Goal: Information Seeking & Learning: Learn about a topic

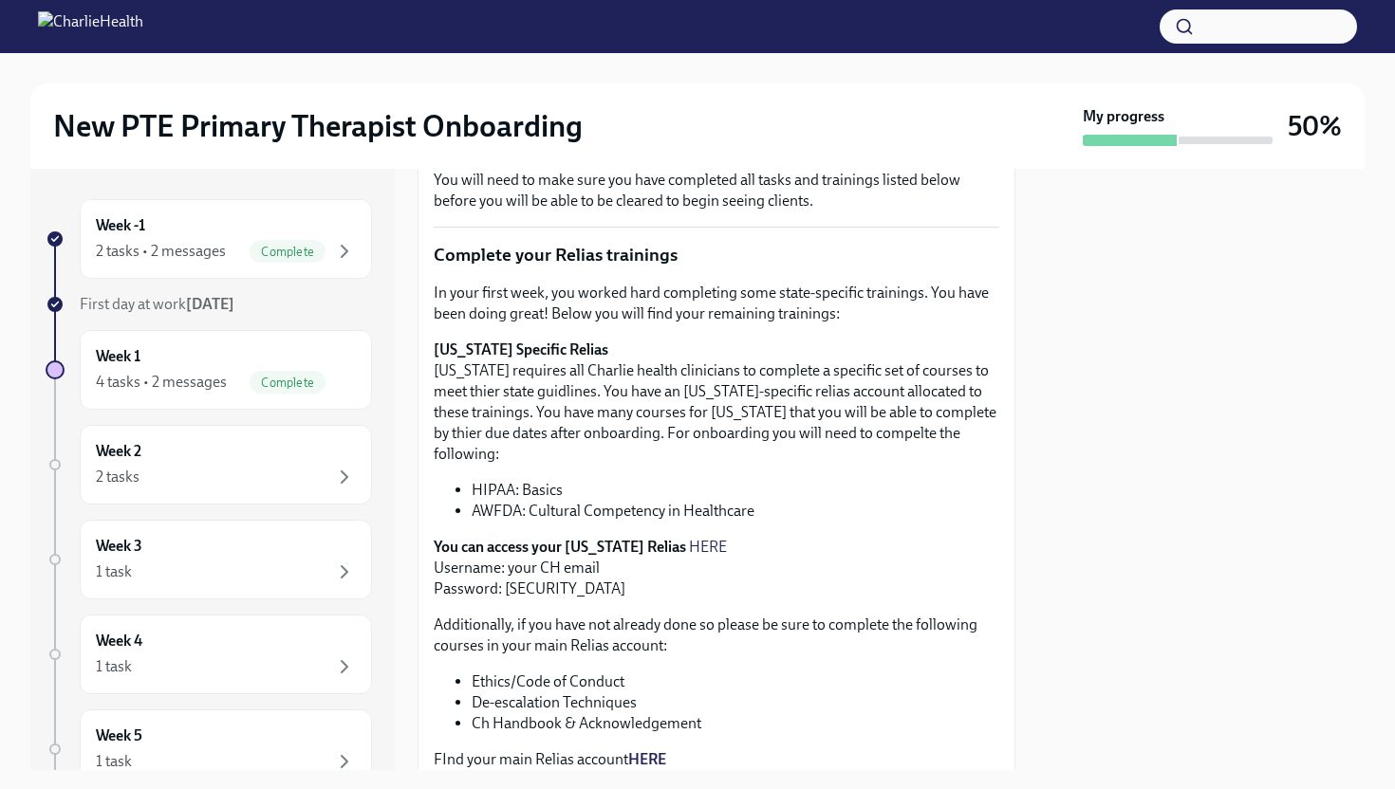
scroll to position [353, 0]
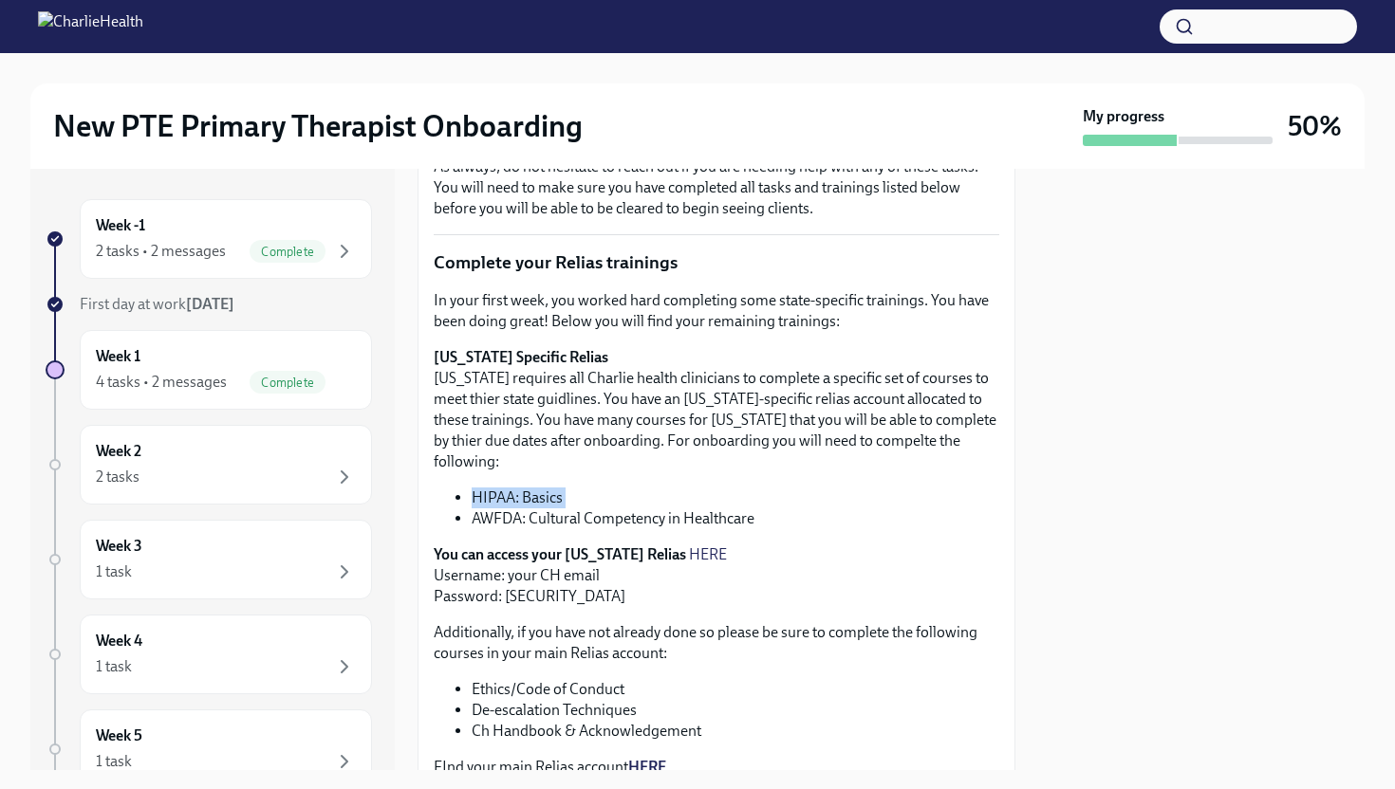
drag, startPoint x: 471, startPoint y: 474, endPoint x: 567, endPoint y: 488, distance: 97.7
click at [567, 488] on ul "HIPAA: Basics AWFDA: Cultural Competency in Healthcare" at bounding box center [716, 509] width 565 height 42
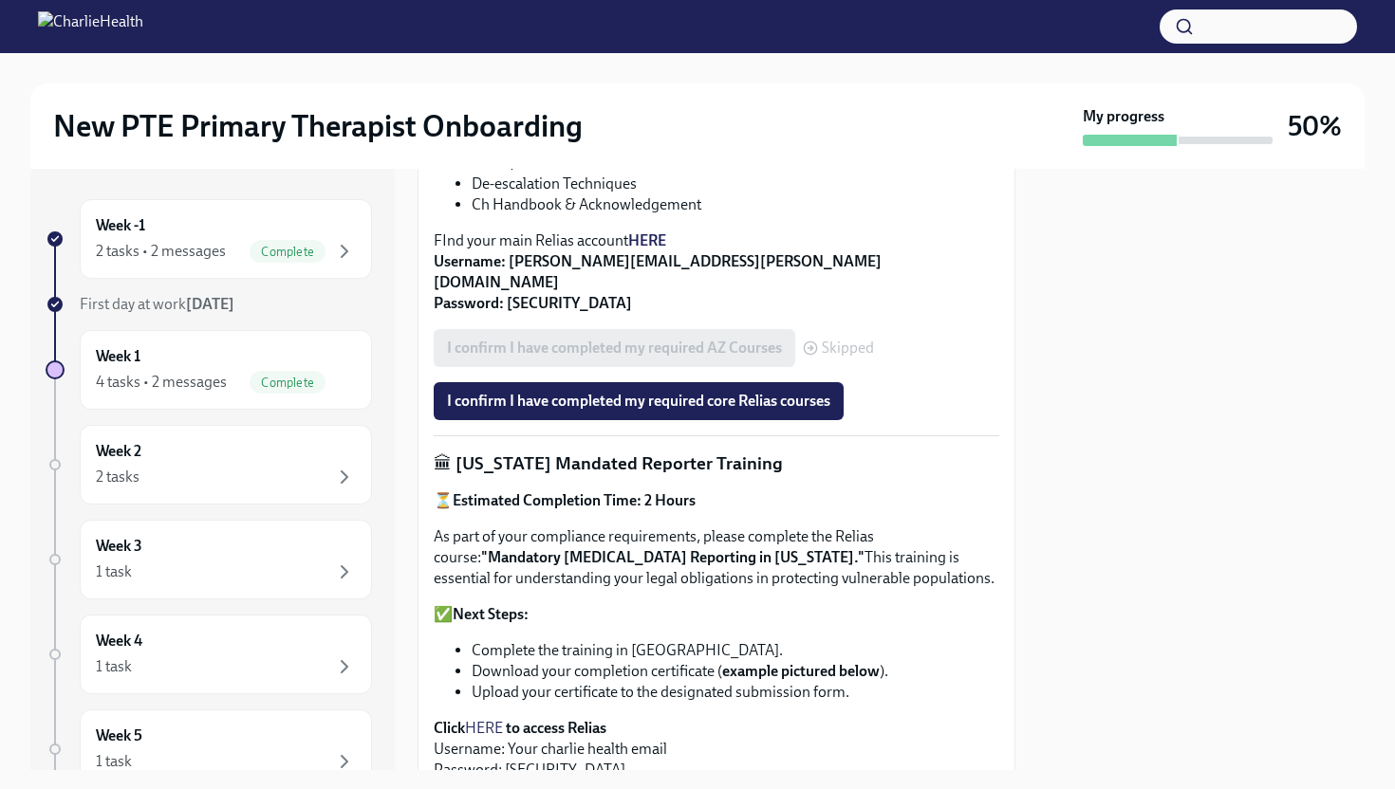
scroll to position [858, 0]
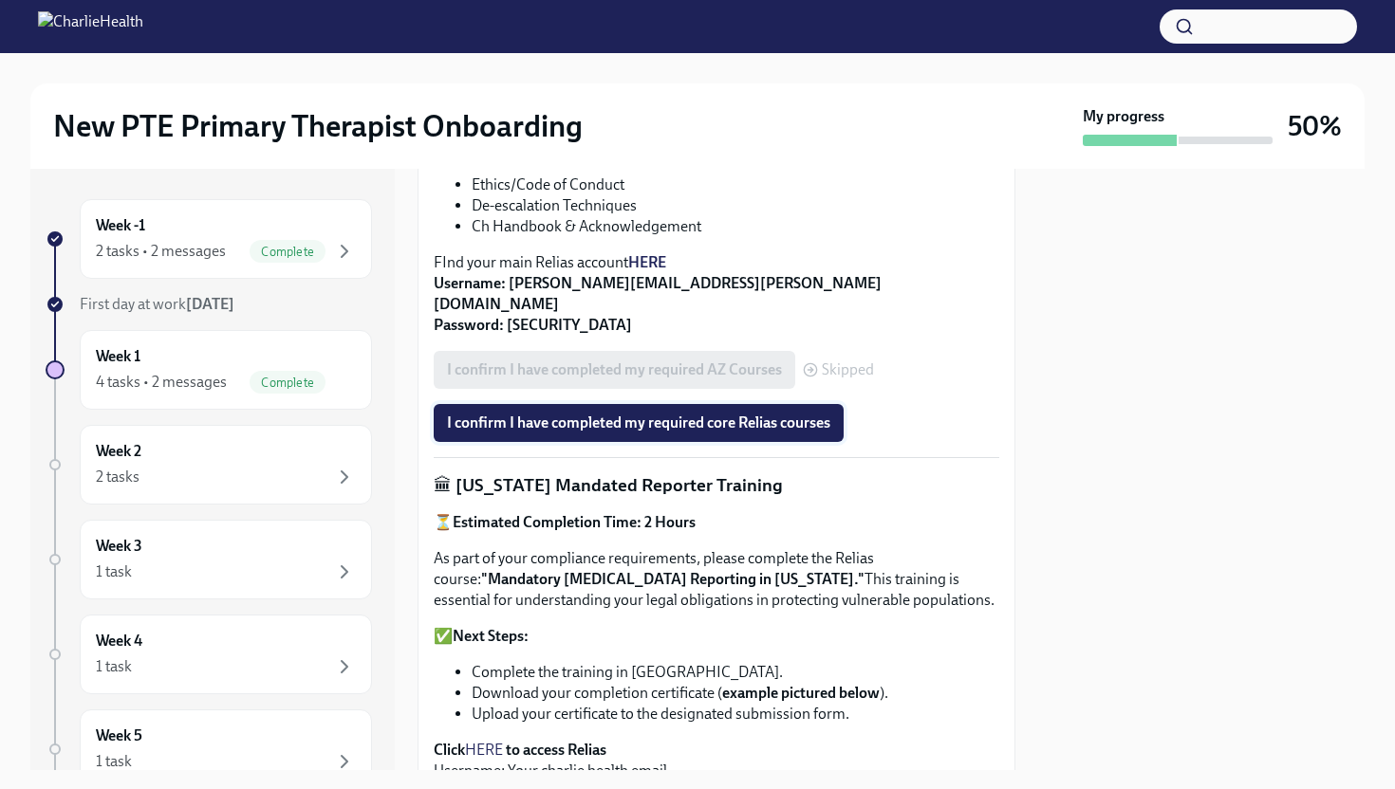
click at [627, 404] on button "I confirm I have completed my required core Relias courses" at bounding box center [639, 423] width 410 height 38
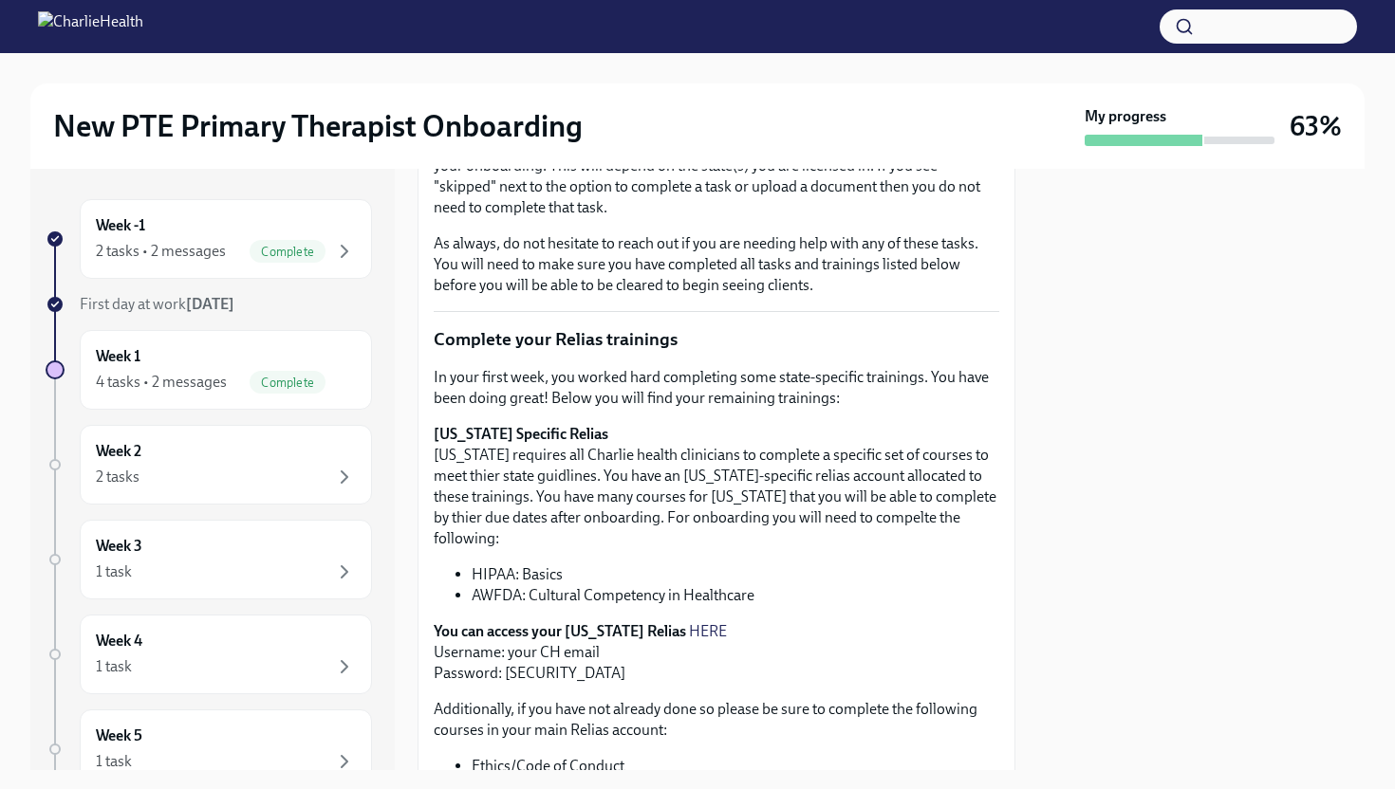
scroll to position [0, 0]
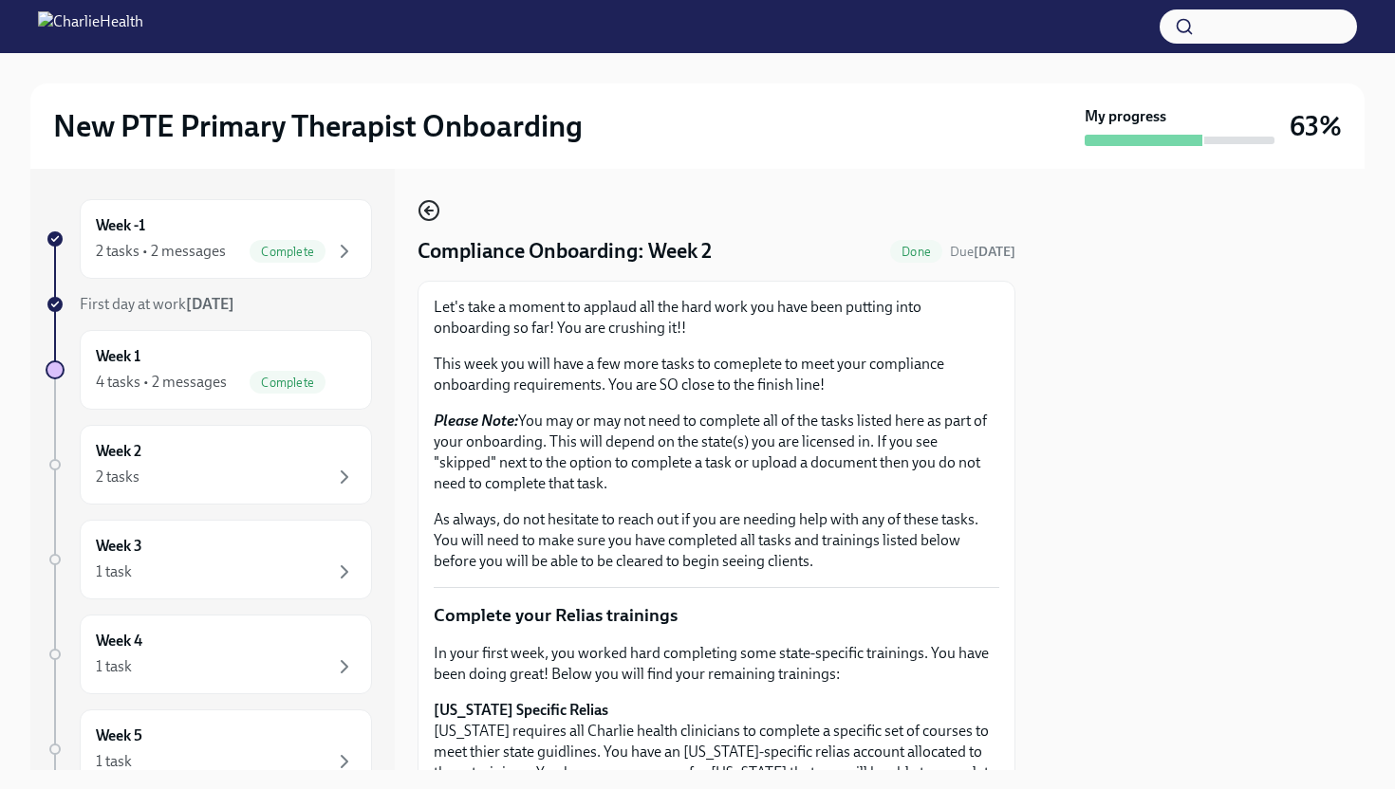
click at [438, 215] on icon "button" at bounding box center [428, 210] width 23 height 23
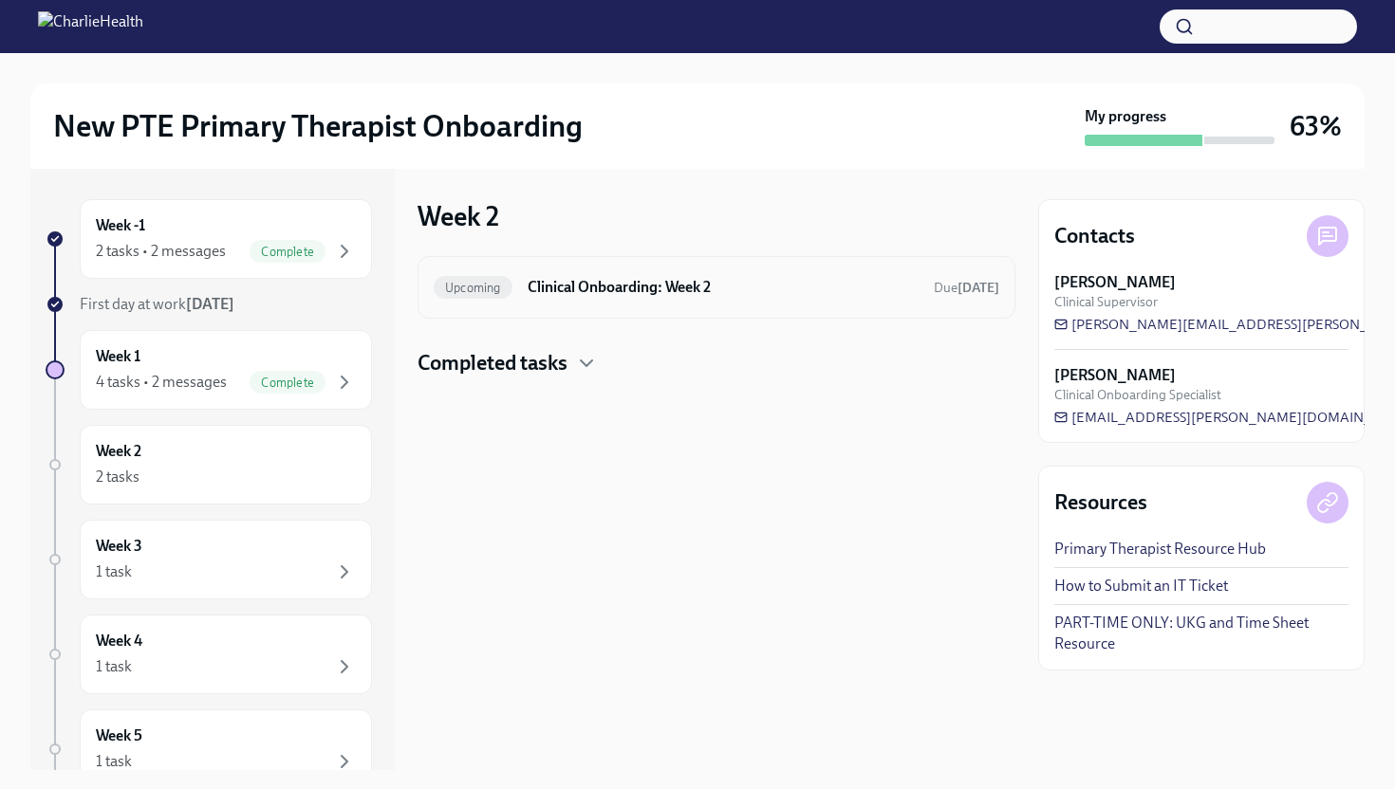
click at [578, 295] on h6 "Clinical Onboarding: Week 2" at bounding box center [722, 287] width 391 height 21
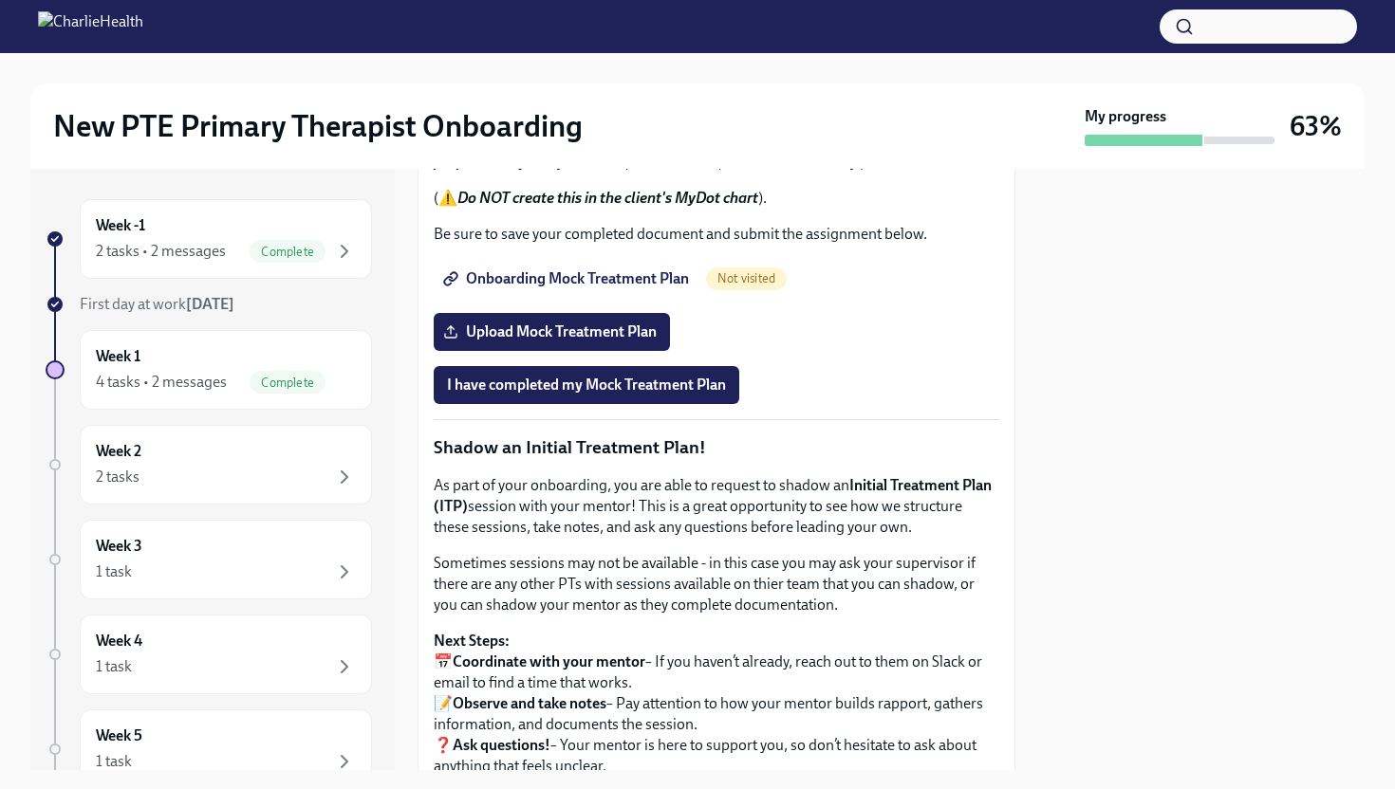
scroll to position [1524, 0]
click at [634, 287] on span "Onboarding Mock Treatment Plan" at bounding box center [568, 277] width 242 height 19
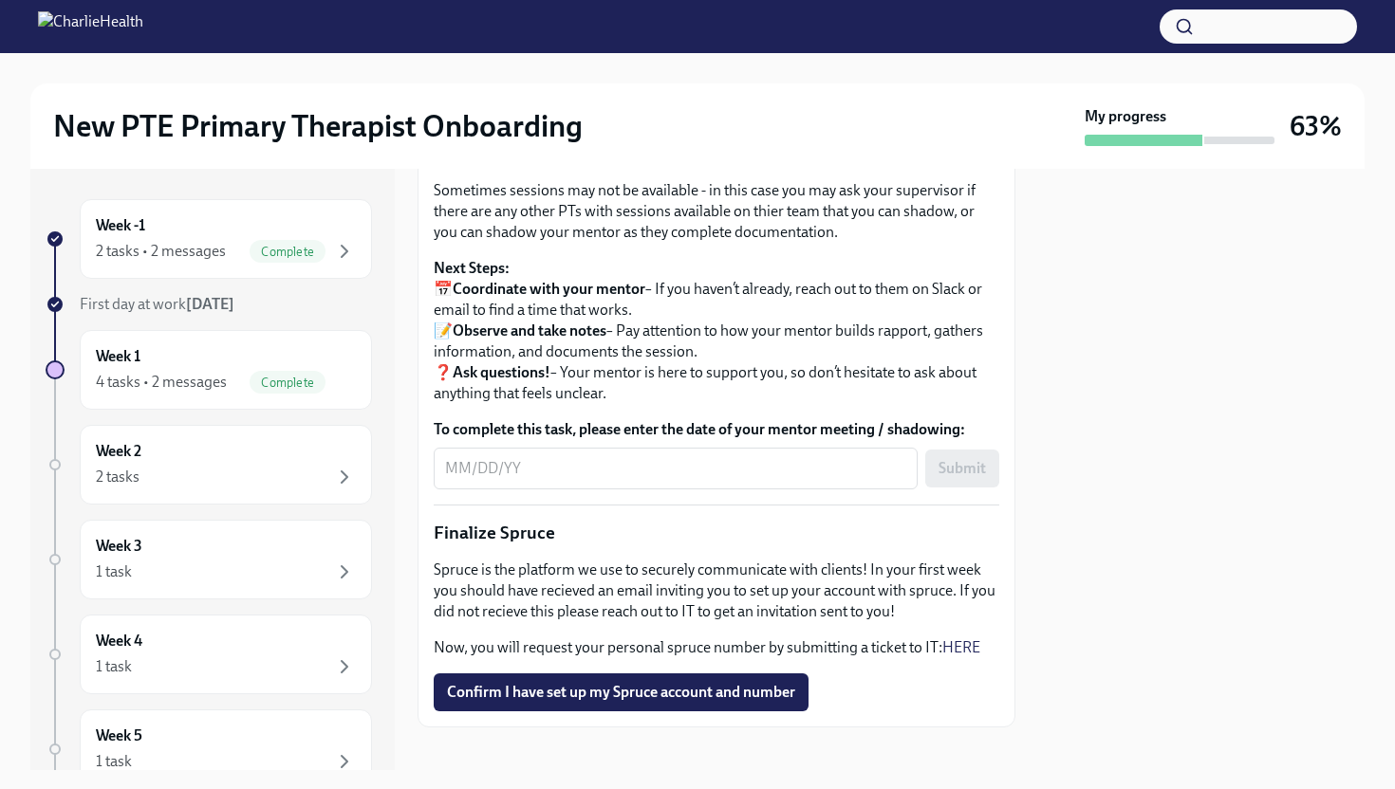
scroll to position [1897, 0]
drag, startPoint x: 847, startPoint y: 362, endPoint x: 631, endPoint y: 382, distance: 217.2
click at [631, 163] on p "As part of your onboarding, you are able to request to shadow an Initial Treatm…" at bounding box center [716, 132] width 565 height 63
copy p "Initial Treatment Plan (ITP) session with your mentor"
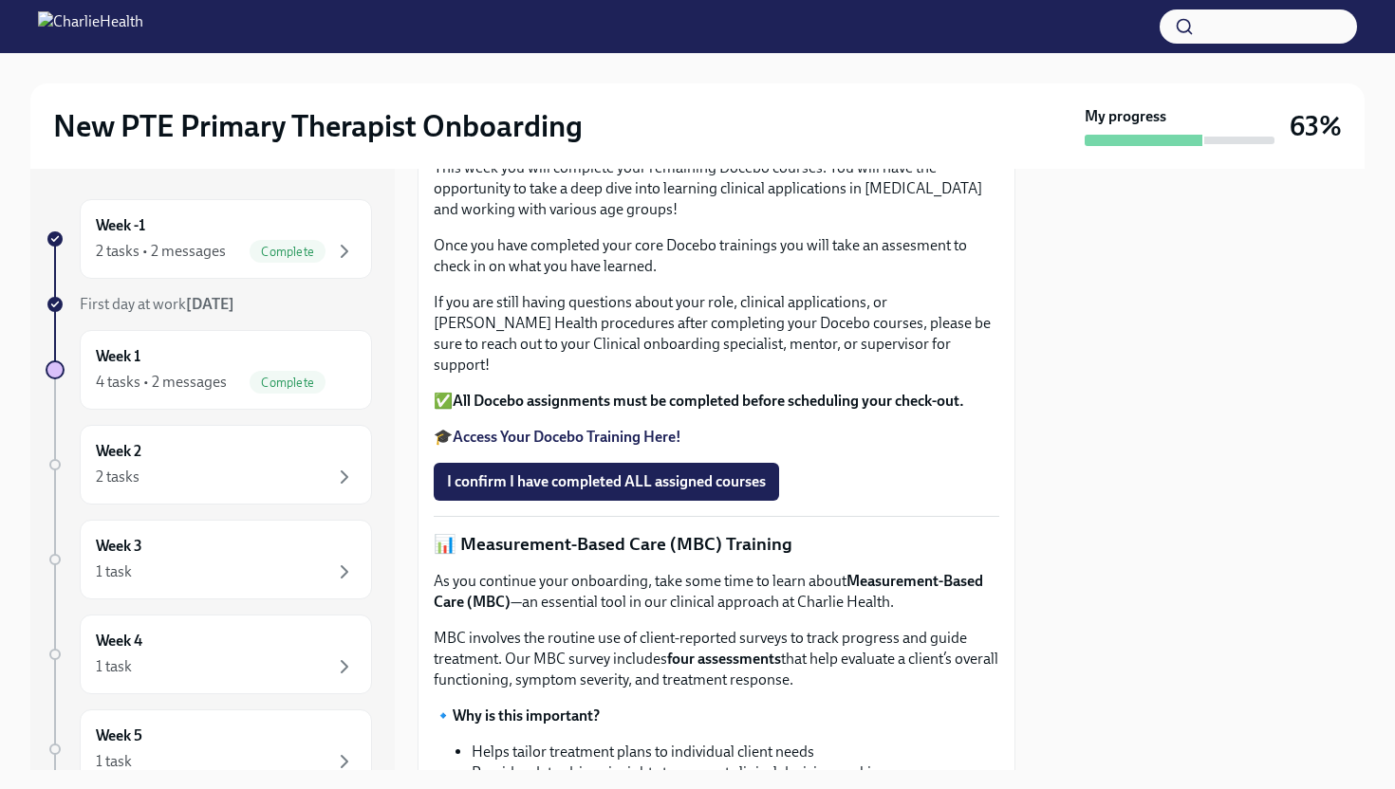
scroll to position [450, 0]
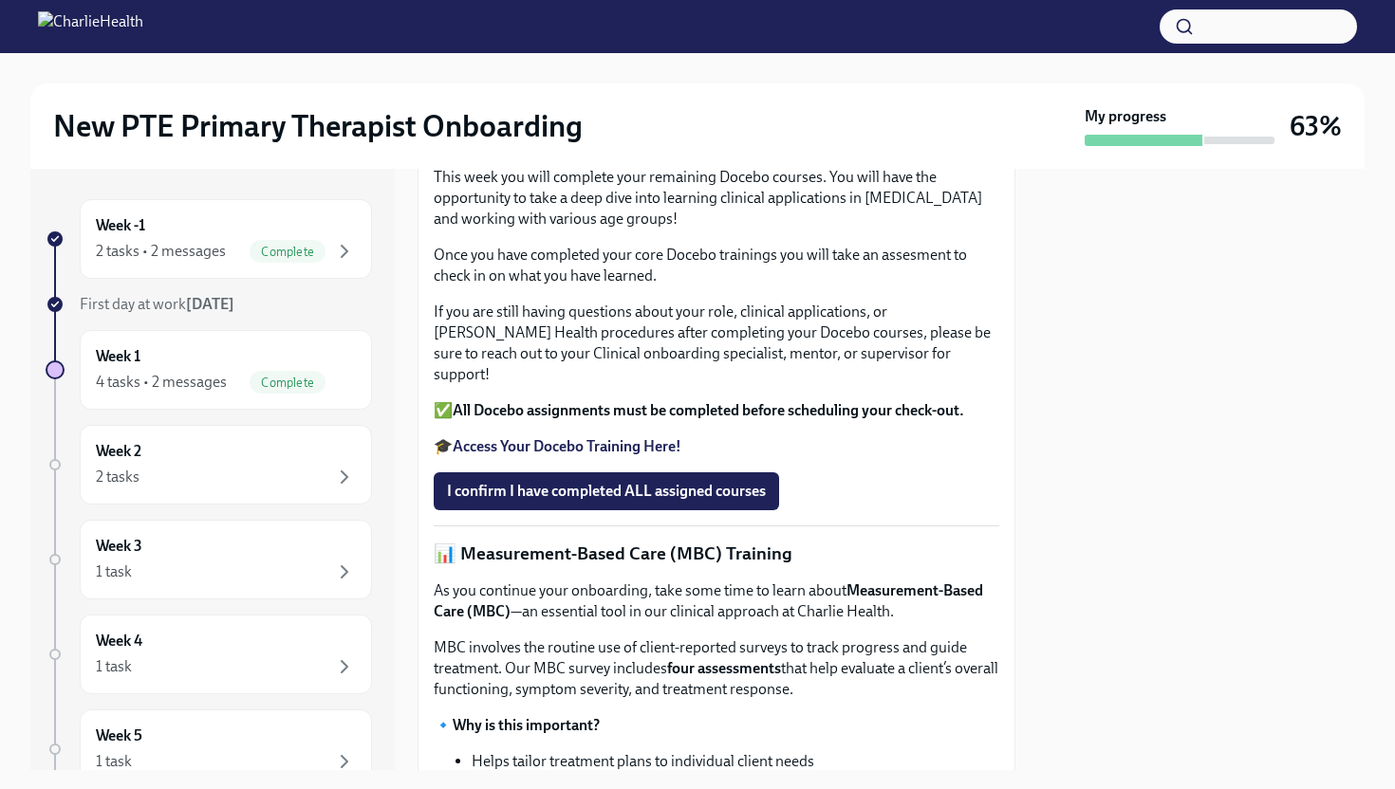
click at [615, 455] on strong "Access Your Docebo Training Here!" at bounding box center [567, 446] width 229 height 18
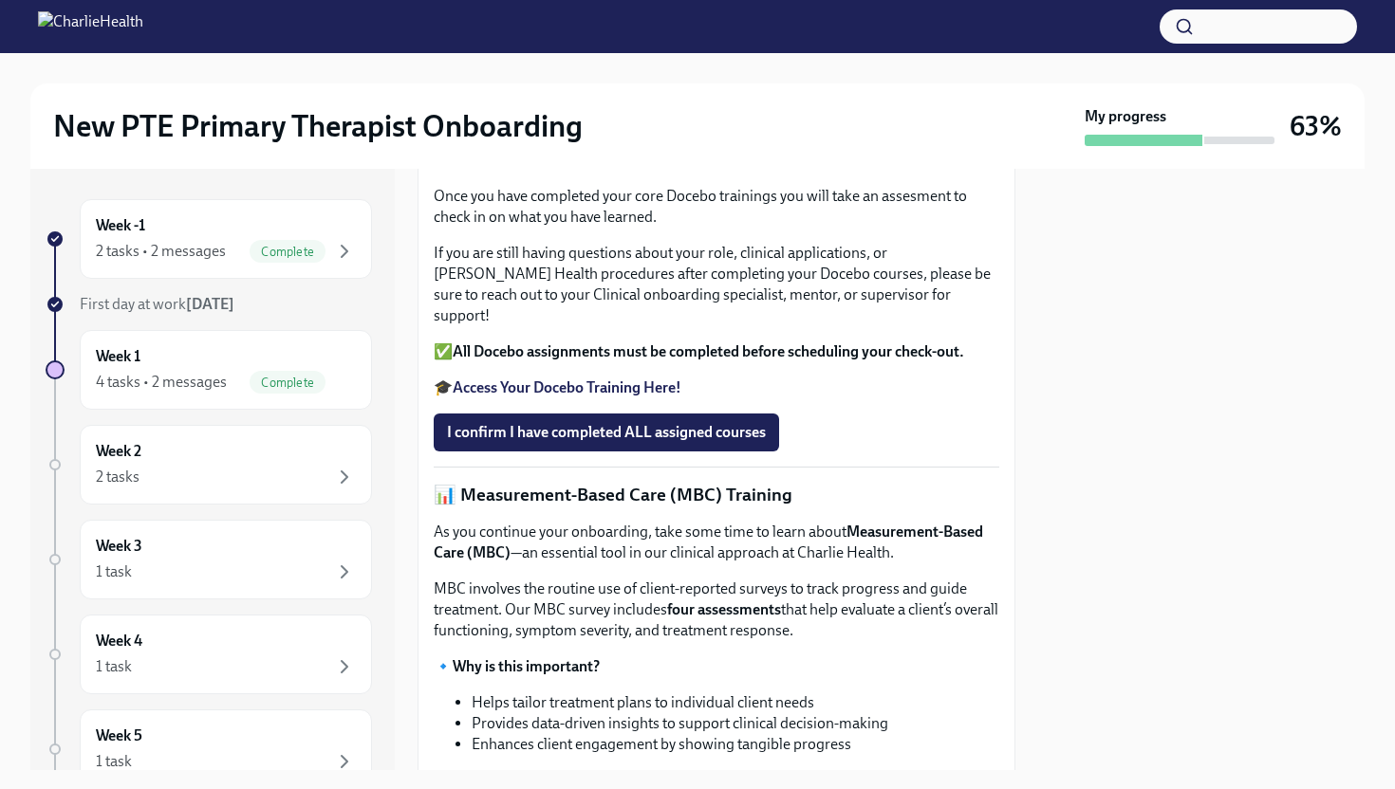
scroll to position [549, 0]
